Goal: Information Seeking & Learning: Learn about a topic

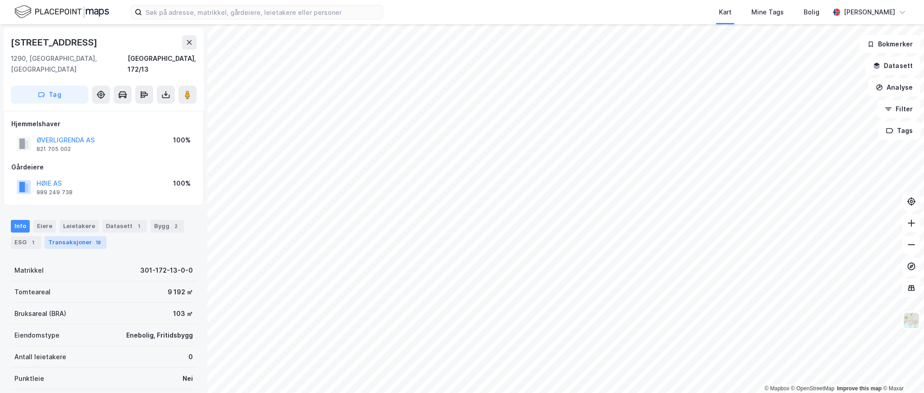
click at [62, 236] on div "Transaksjoner 18" at bounding box center [76, 242] width 62 height 13
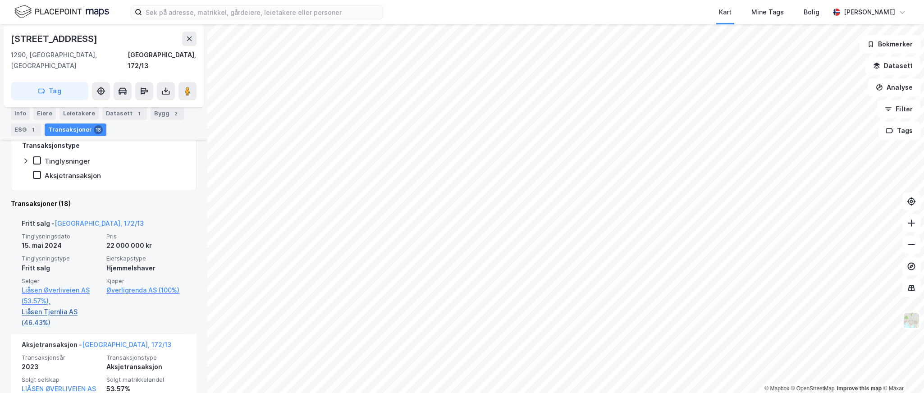
scroll to position [250, 0]
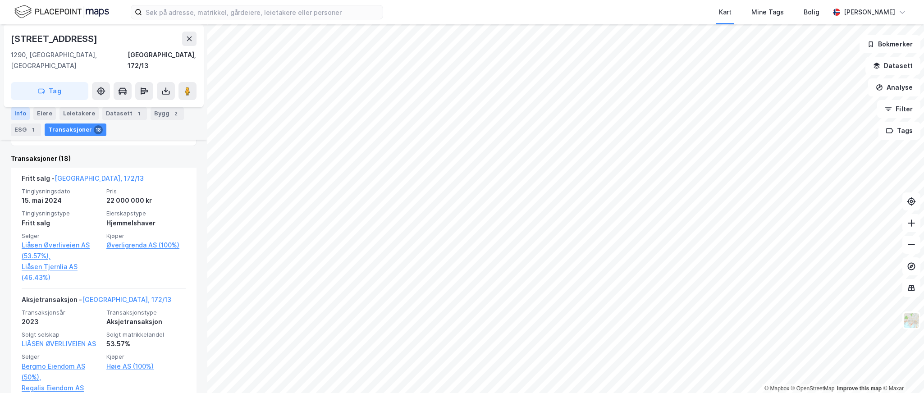
click at [23, 115] on div "Info" at bounding box center [20, 113] width 19 height 13
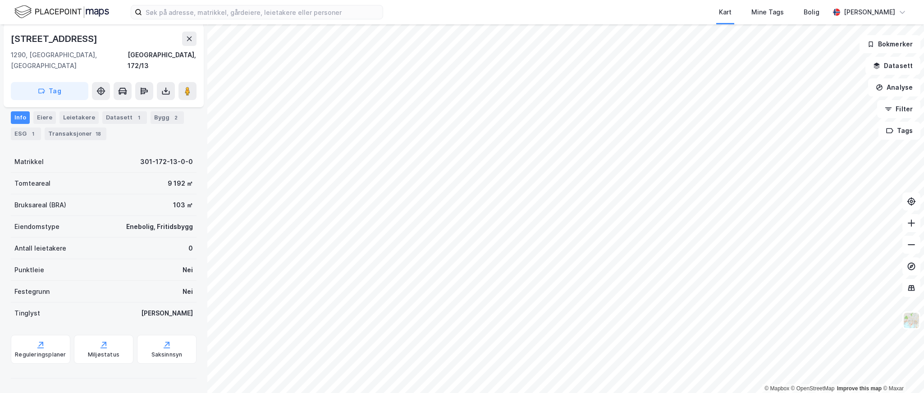
scroll to position [98, 0]
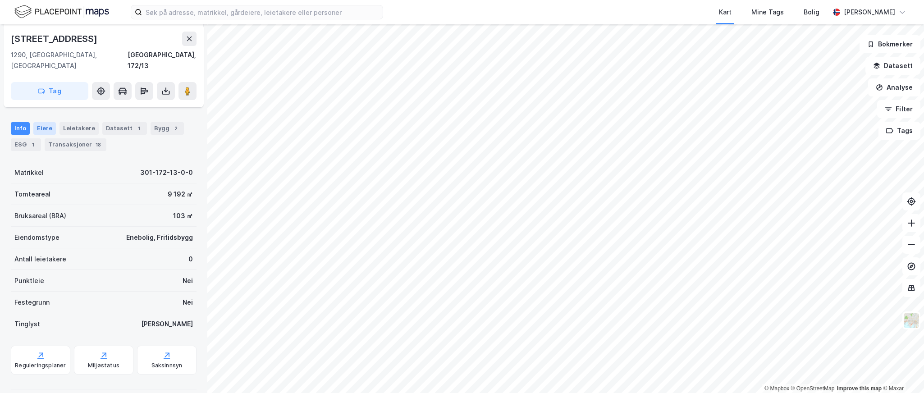
click at [45, 122] on div "Eiere" at bounding box center [44, 128] width 23 height 13
